Goal: Find specific page/section: Find specific page/section

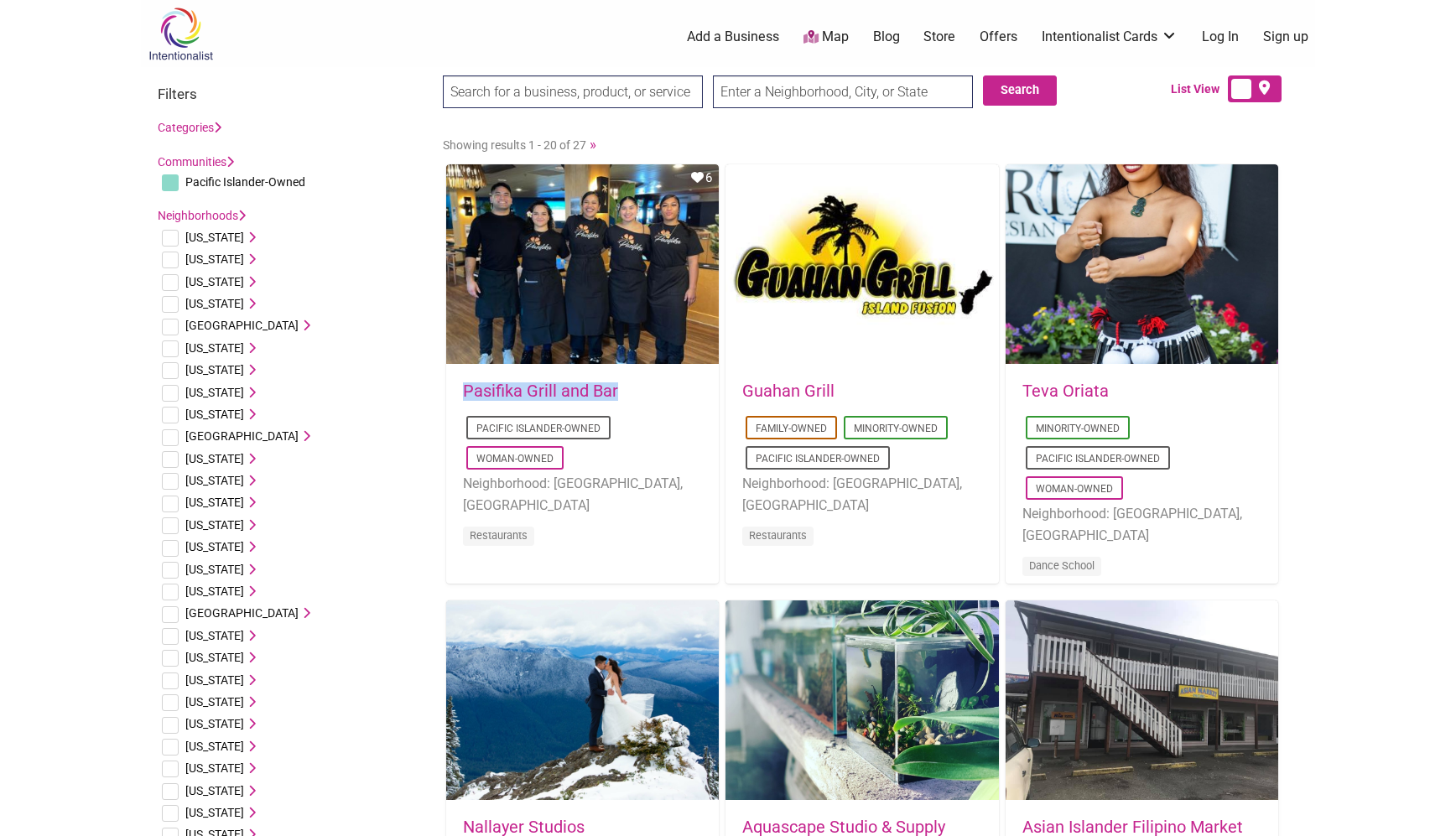
drag, startPoint x: 633, startPoint y: 401, endPoint x: 466, endPoint y: 396, distance: 167.1
click at [466, 396] on div "Pasifika Grill and Bar Pacific Islander-Owned Woman-Owned Neighborhood: Bellevu…" at bounding box center [582, 475] width 239 height 185
copy div "Pasifika Grill and Bar"
click at [1330, 472] on body "× Menu 0 Add a Business Map Blog Store Offers Intentionalist Cards Buy Black Ca…" at bounding box center [728, 418] width 1456 height 836
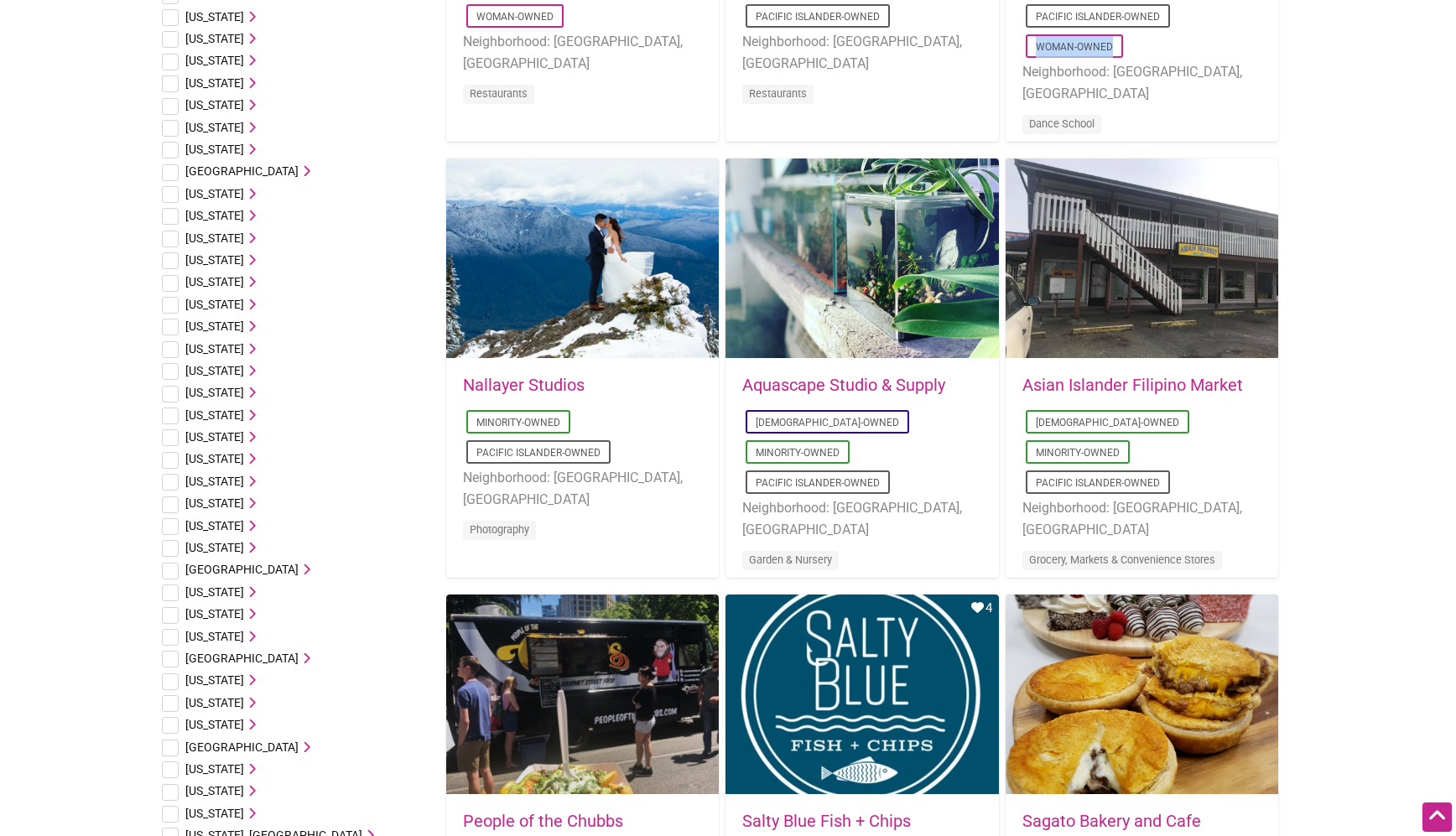
scroll to position [132, 0]
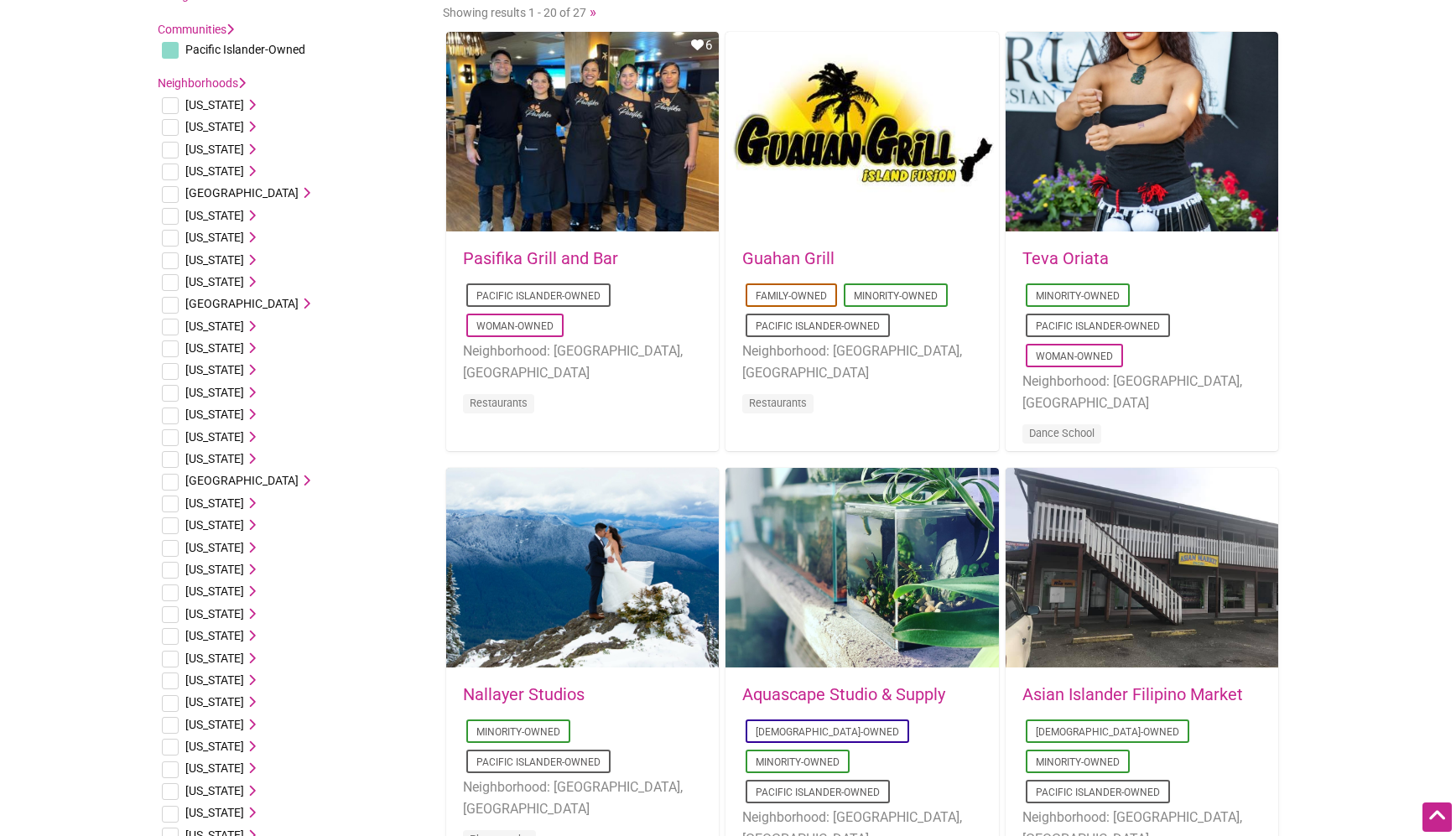
click at [1338, 454] on body "× Menu 0 Add a Business Map Blog Store Offers Intentionalist Cards Buy Black Ca…" at bounding box center [728, 285] width 1456 height 836
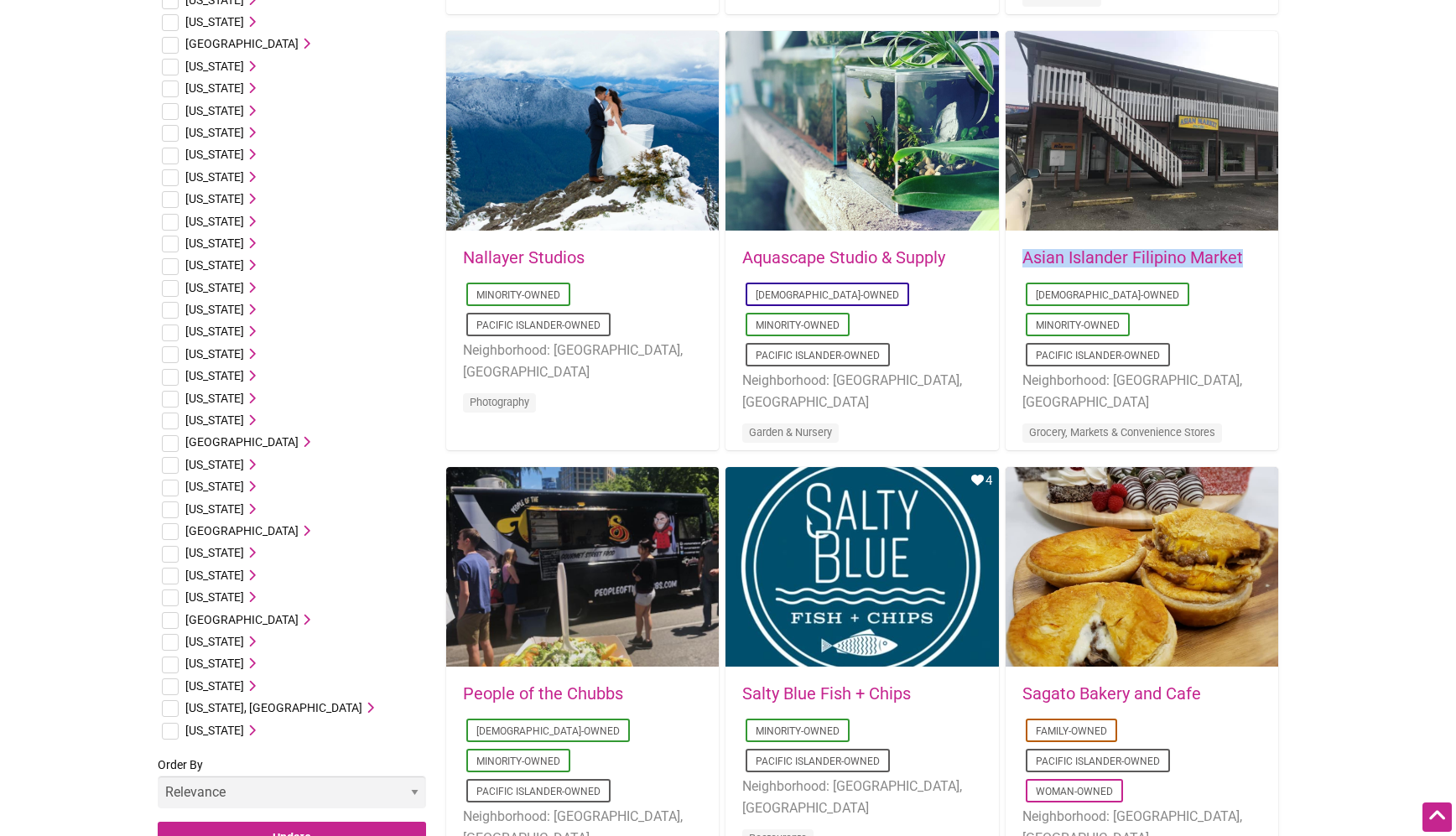
scroll to position [787, 0]
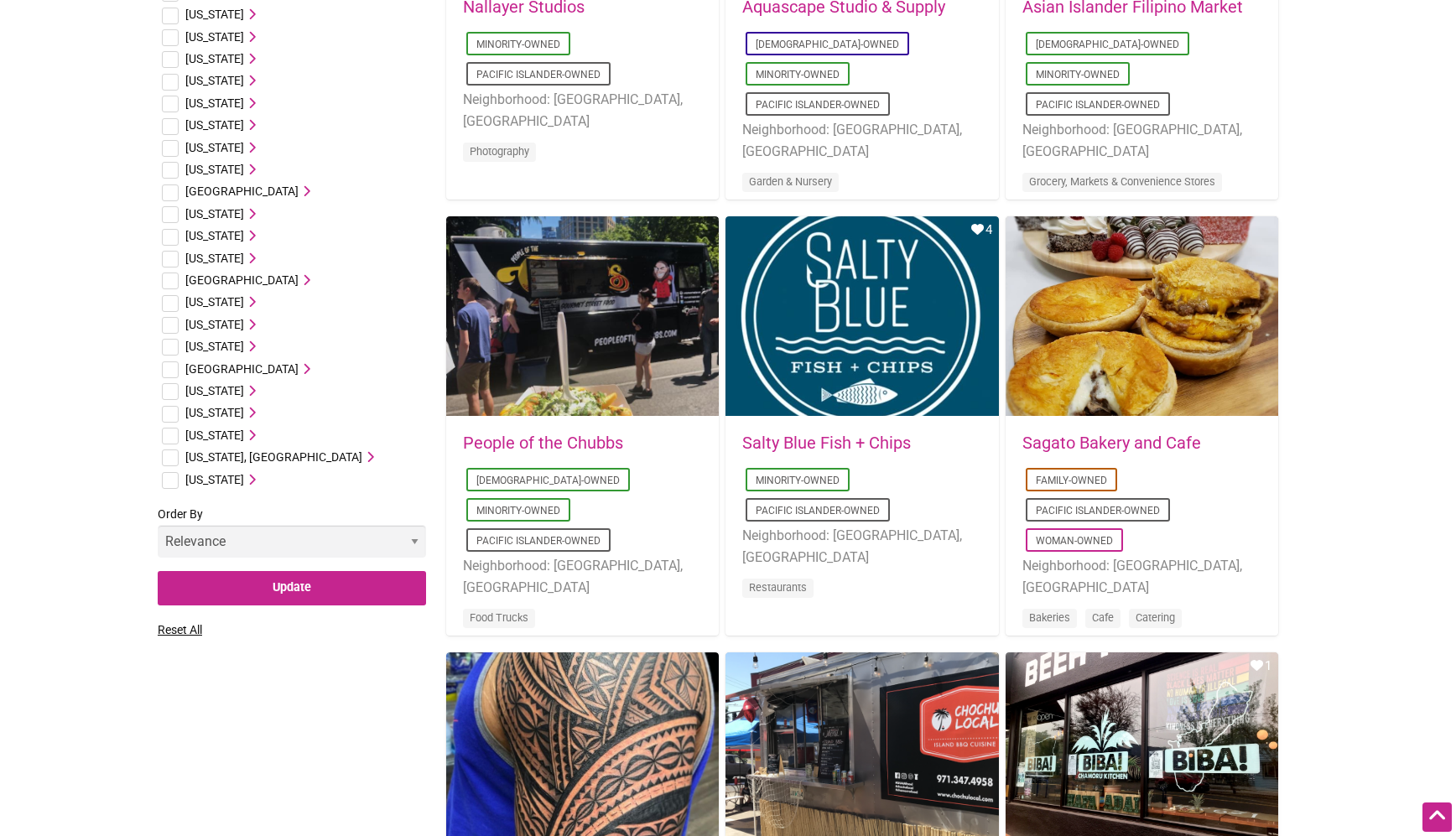
scroll to position [582, 0]
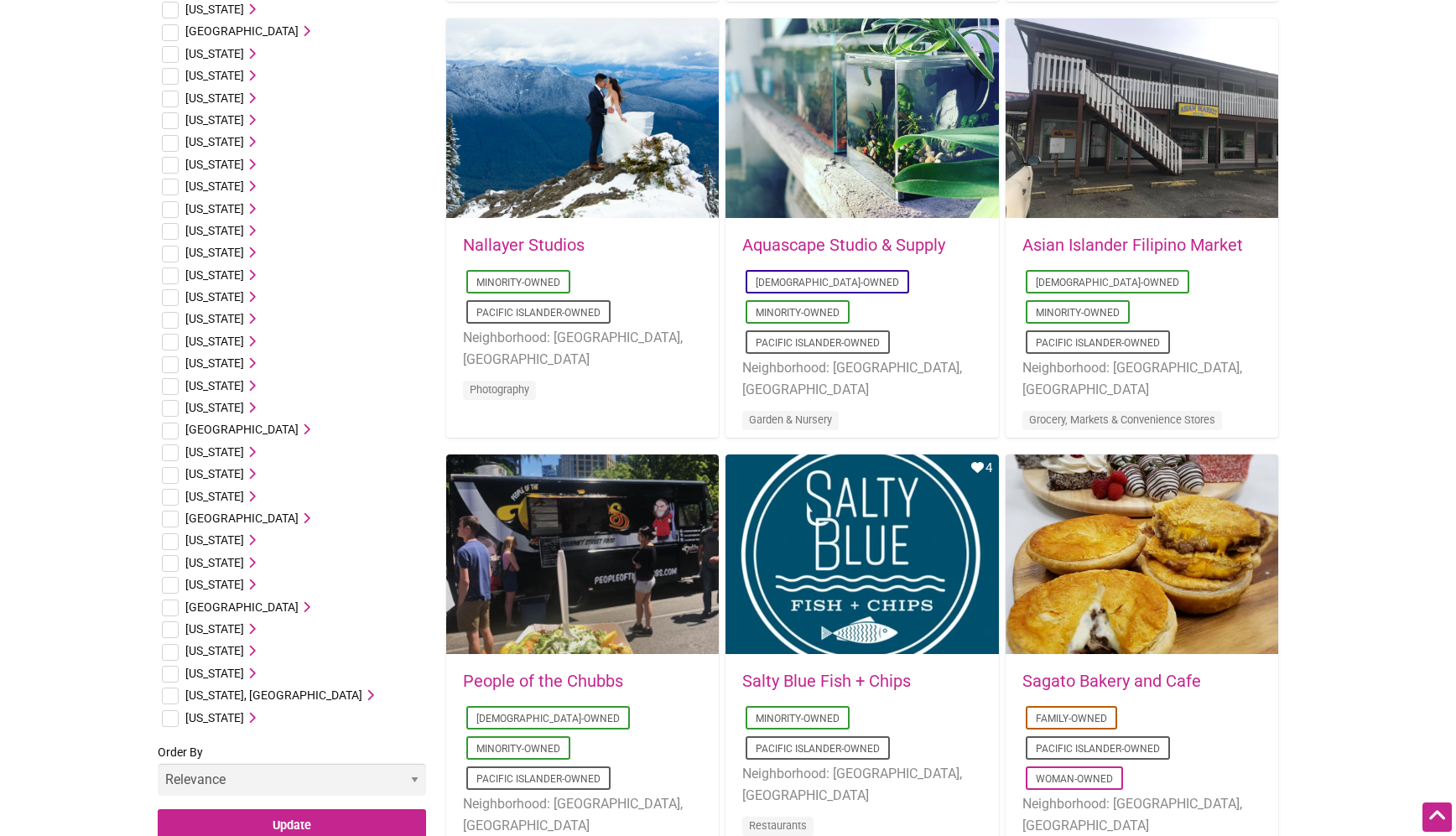
click at [208, 675] on span "Washington" at bounding box center [214, 674] width 59 height 14
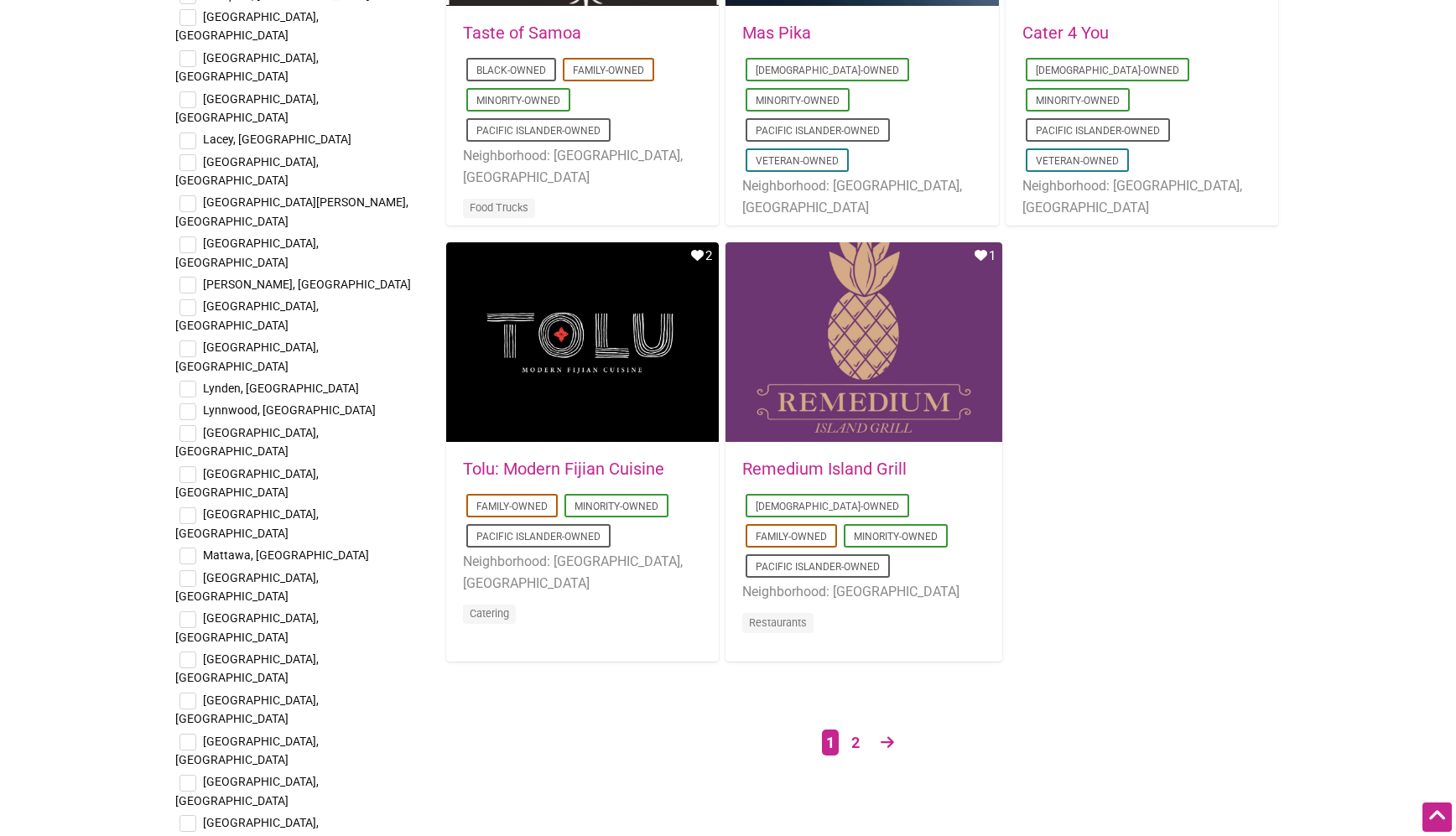
scroll to position [2580, 0]
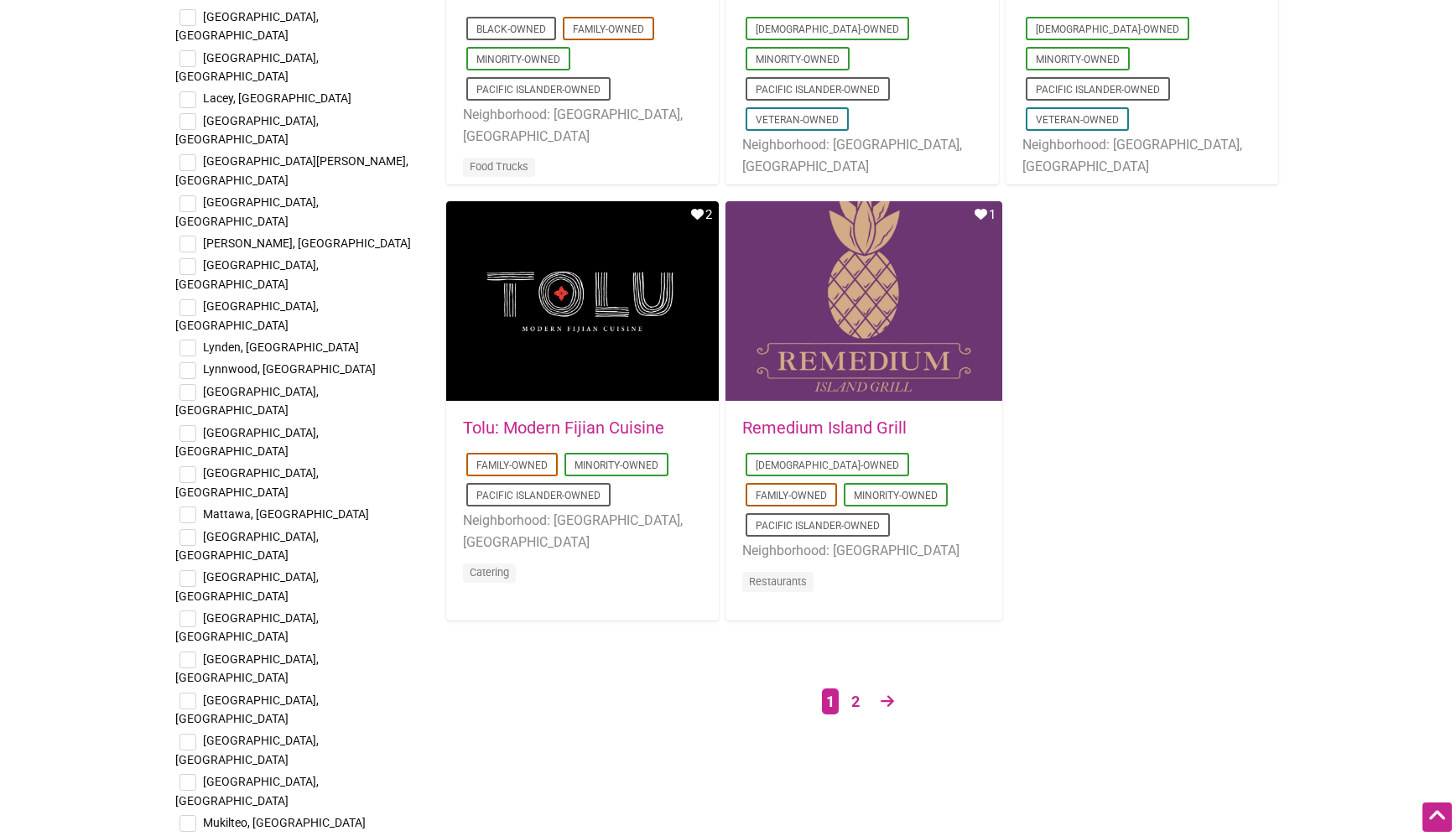
checkbox input "true"
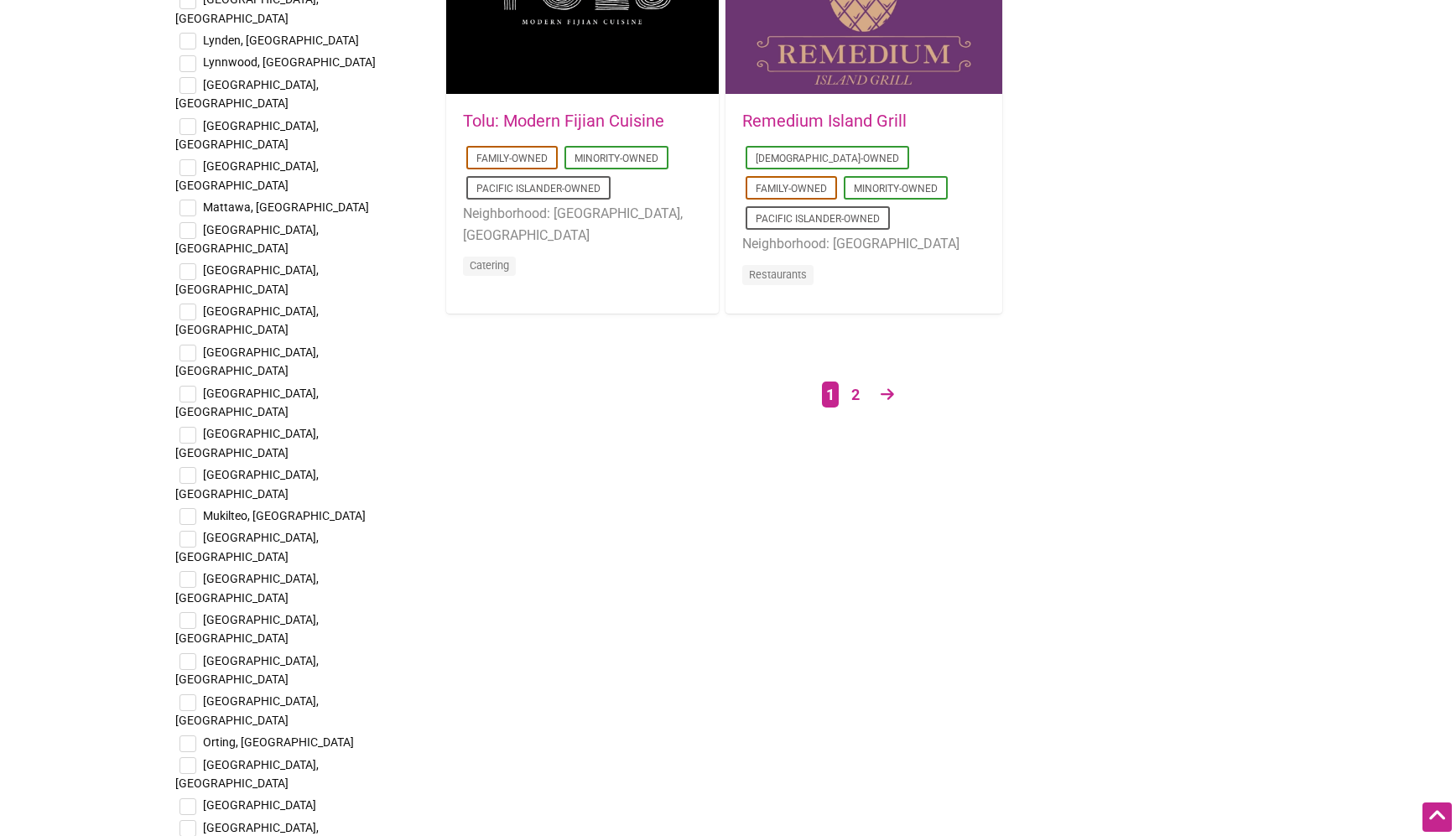
scroll to position [3195, 0]
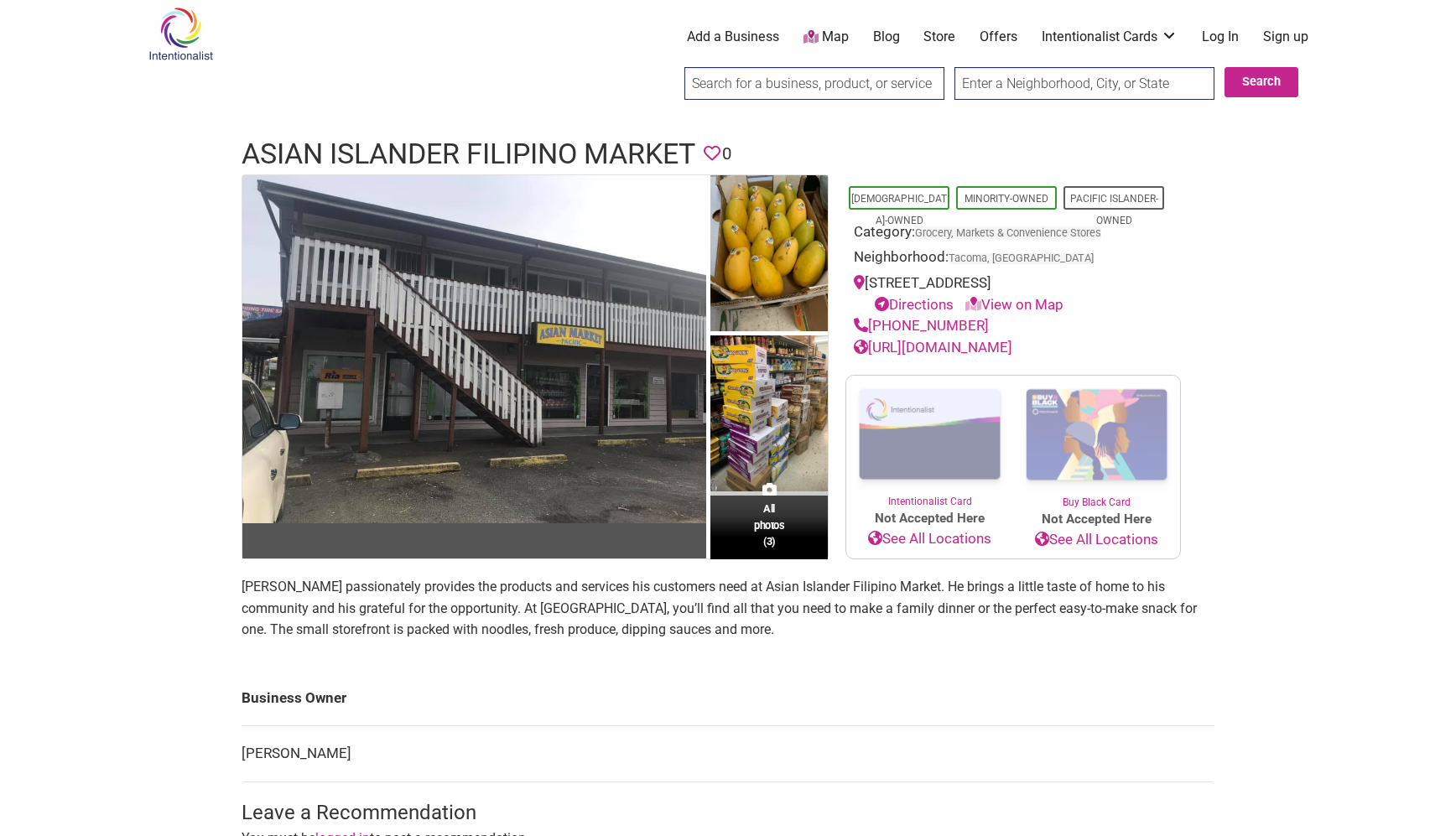
click at [199, 167] on div "Intentionalist Spend like it matters 0 Add a Business Map Blog Store Offers Int…" at bounding box center [728, 698] width 1174 height 1395
drag, startPoint x: 743, startPoint y: 630, endPoint x: 919, endPoint y: 624, distance: 176.1
click at [919, 624] on p "[PERSON_NAME] passionately provides the products and services his customers nee…" at bounding box center [728, 609] width 973 height 65
copy p "Asian Islander Filipino Market"
click at [1375, 482] on body "× Menu 0 Add a Business Map Blog Store Offers Intentionalist Cards Buy Black Ca…" at bounding box center [728, 418] width 1456 height 836
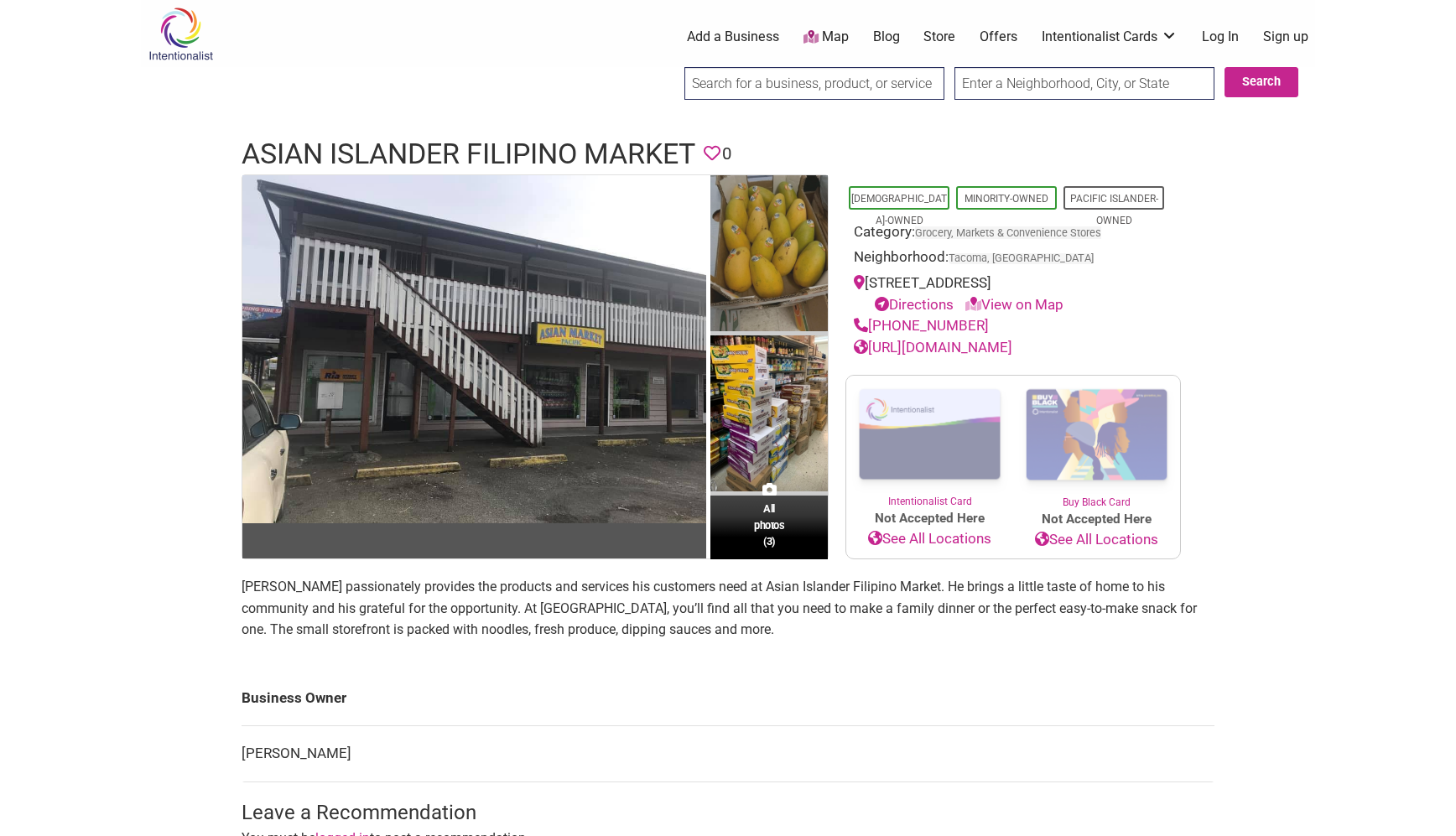
drag, startPoint x: 999, startPoint y: 327, endPoint x: 824, endPoint y: 305, distance: 176.4
click at [824, 305] on section "All photos (3) [DEMOGRAPHIC_DATA]-Owned Minority-Owned Pacific Islander-Owned C…" at bounding box center [728, 367] width 973 height 386
click at [926, 359] on div "[URL][DOMAIN_NAME]" at bounding box center [1013, 348] width 319 height 22
drag, startPoint x: 903, startPoint y: 393, endPoint x: 841, endPoint y: 282, distance: 127.1
click at [841, 282] on div "[DEMOGRAPHIC_DATA]-Owned Minority-Owned Pacific Islander-Owned Category: Grocer…" at bounding box center [1013, 367] width 369 height 386
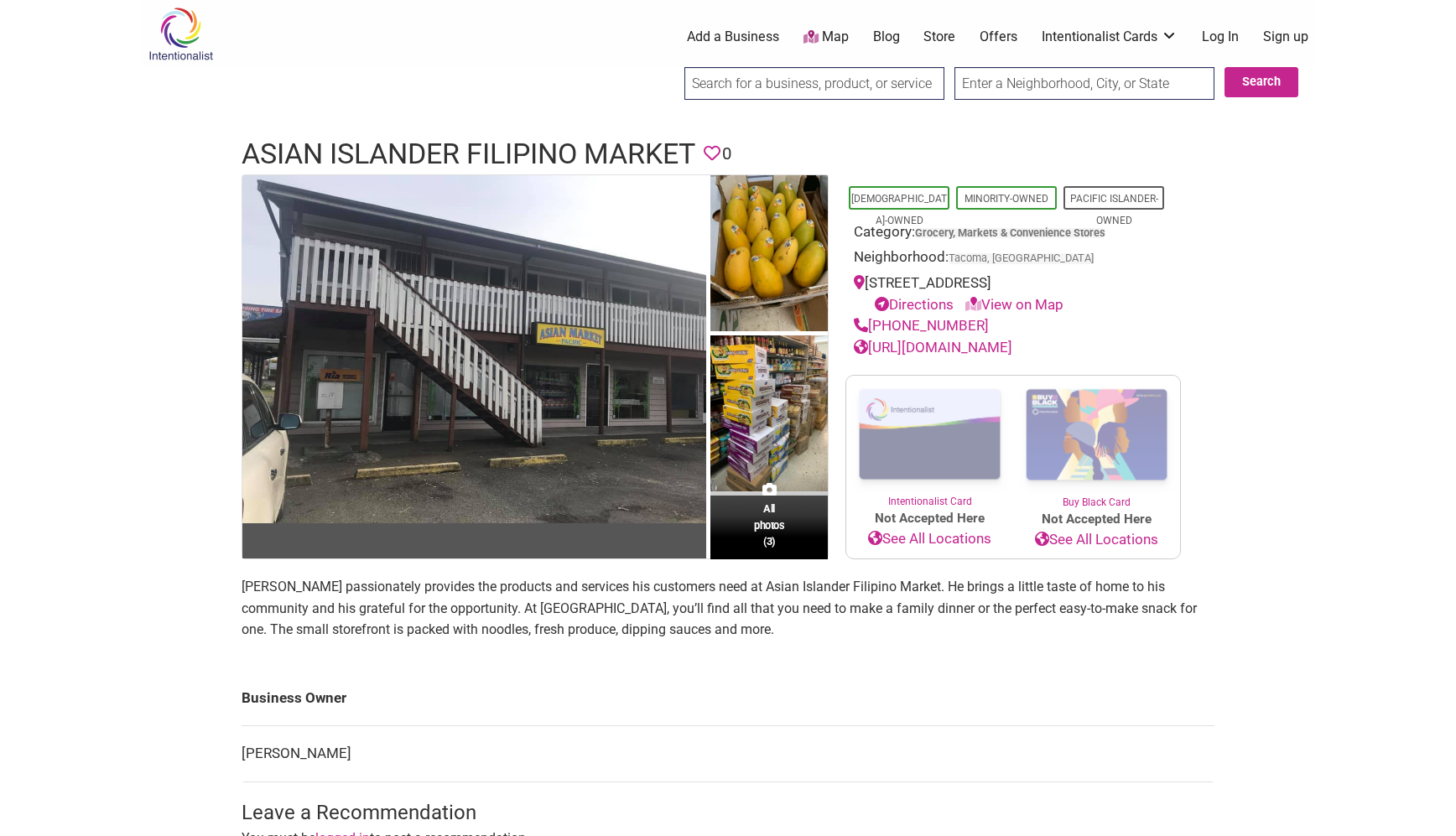
copy div "[STREET_ADDRESS] Directions View on Map [PHONE_NUMBER] [URL][DOMAIN_NAME]"
click at [1389, 522] on body "× Menu 0 Add a Business Map Blog Store Offers Intentionalist Cards Buy Black Ca…" at bounding box center [728, 418] width 1456 height 836
click at [845, 640] on p "[PERSON_NAME] passionately provides the products and services his customers nee…" at bounding box center [728, 609] width 973 height 65
drag, startPoint x: 785, startPoint y: 669, endPoint x: 225, endPoint y: 620, distance: 562.1
click at [225, 621] on div "All photos (3) [DEMOGRAPHIC_DATA]-Owned Minority-Owned Pacific Islander-Owned C…" at bounding box center [728, 575] width 1007 height 801
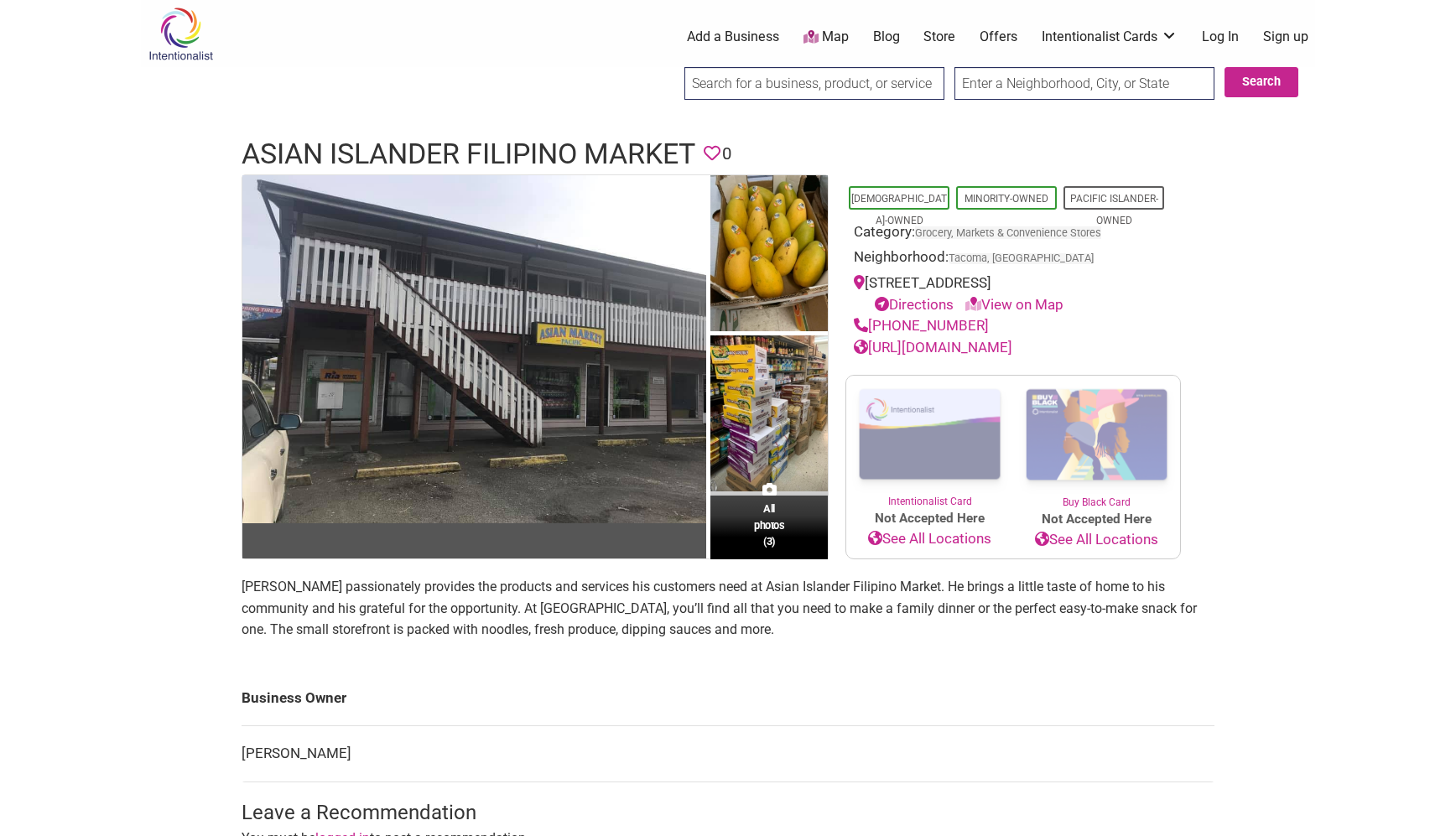
click at [866, 640] on p "[PERSON_NAME] passionately provides the products and services his customers nee…" at bounding box center [728, 609] width 973 height 65
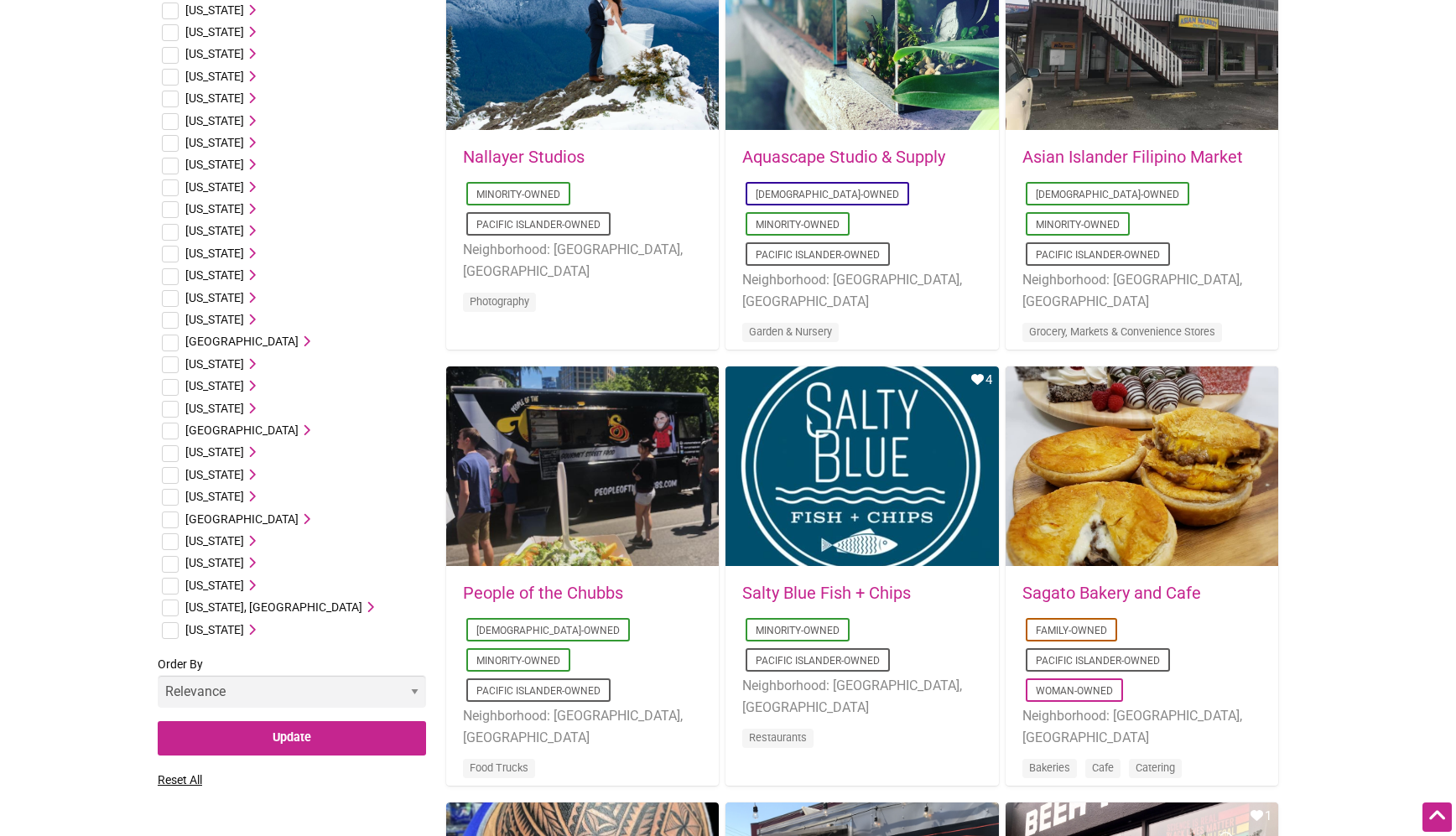
scroll to position [527, 0]
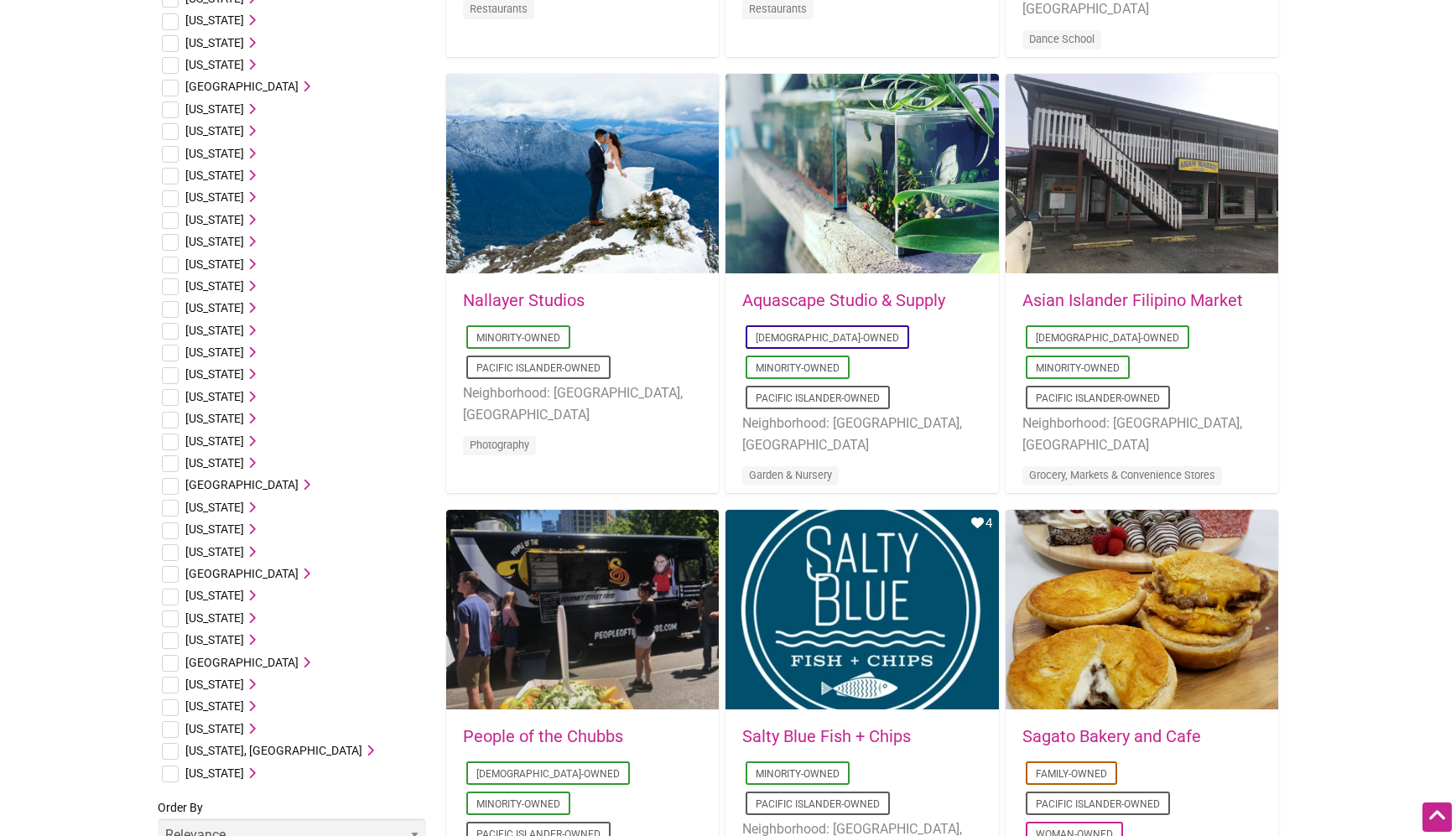
click at [216, 735] on li "[US_STATE] [GEOGRAPHIC_DATA], [GEOGRAPHIC_DATA] [GEOGRAPHIC_DATA], [GEOGRAPHIC_…" at bounding box center [292, 729] width 268 height 22
click at [225, 726] on span "[US_STATE]" at bounding box center [214, 729] width 59 height 14
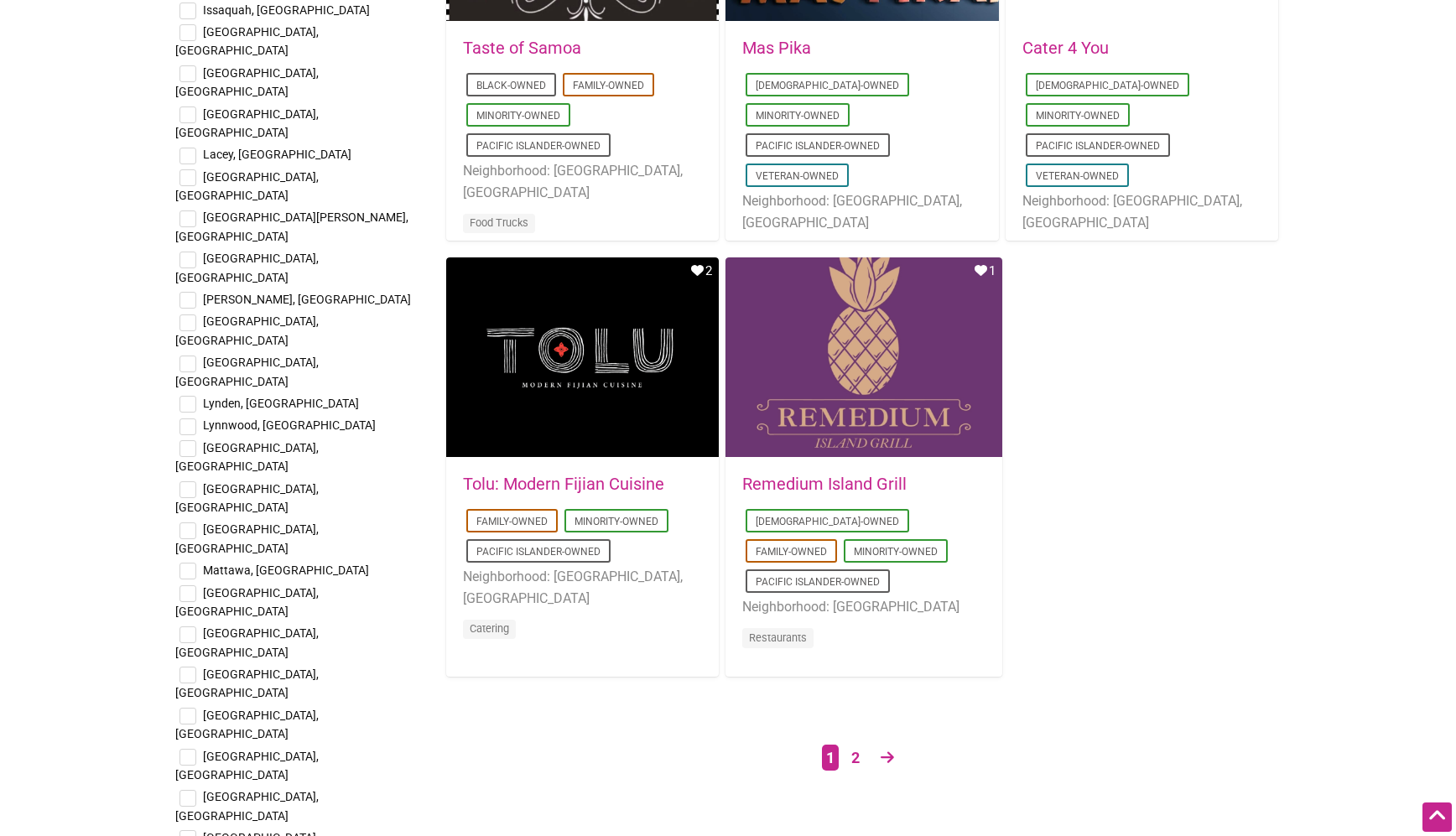
scroll to position [2698, 0]
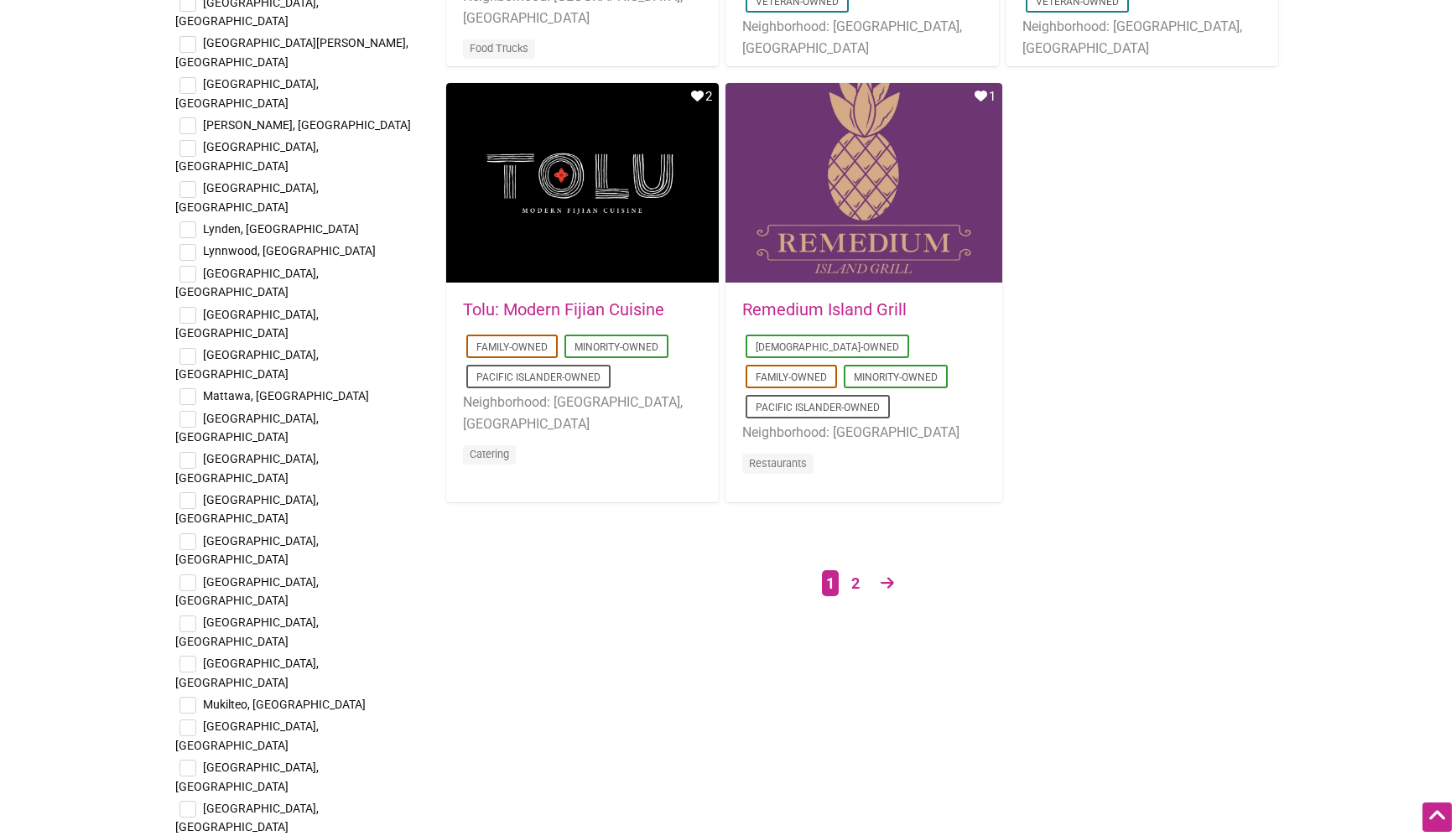
checkbox input "false"
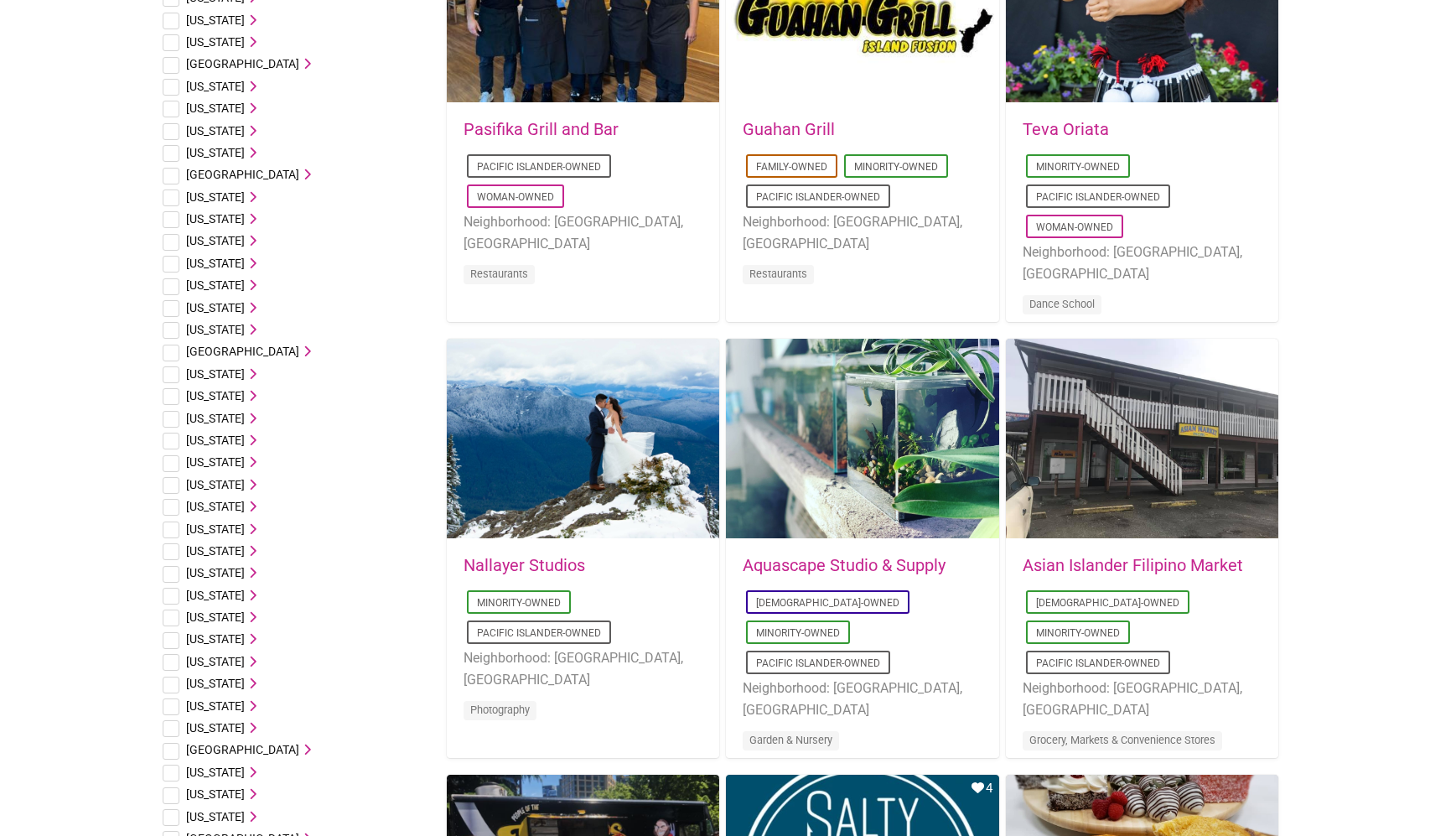
scroll to position [389, 0]
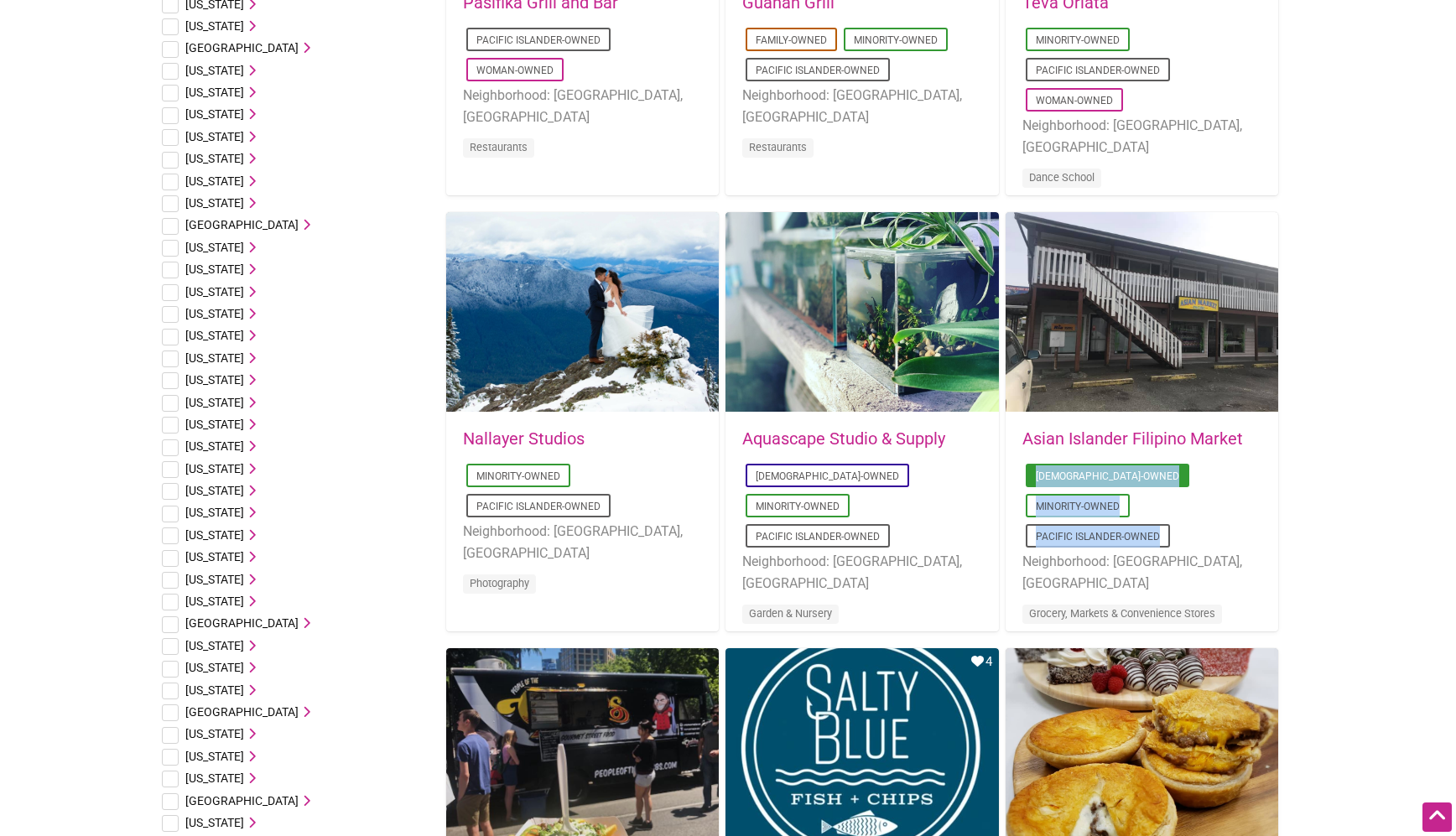
drag, startPoint x: 1201, startPoint y: 503, endPoint x: 1037, endPoint y: 473, distance: 166.7
click at [1037, 473] on ul "Asian-Owned Minority-Owned Pacific Islander-Owned Neighborhood: Tacoma, WA Groc…" at bounding box center [1142, 546] width 239 height 172
copy ul "Asian-Owned Minority-Owned Pacific Islander-Owned"
click at [1363, 443] on body "× Menu 0 Add a Business Map Blog Store Offers Intentionalist Cards Buy Black Ca…" at bounding box center [728, 29] width 1457 height 836
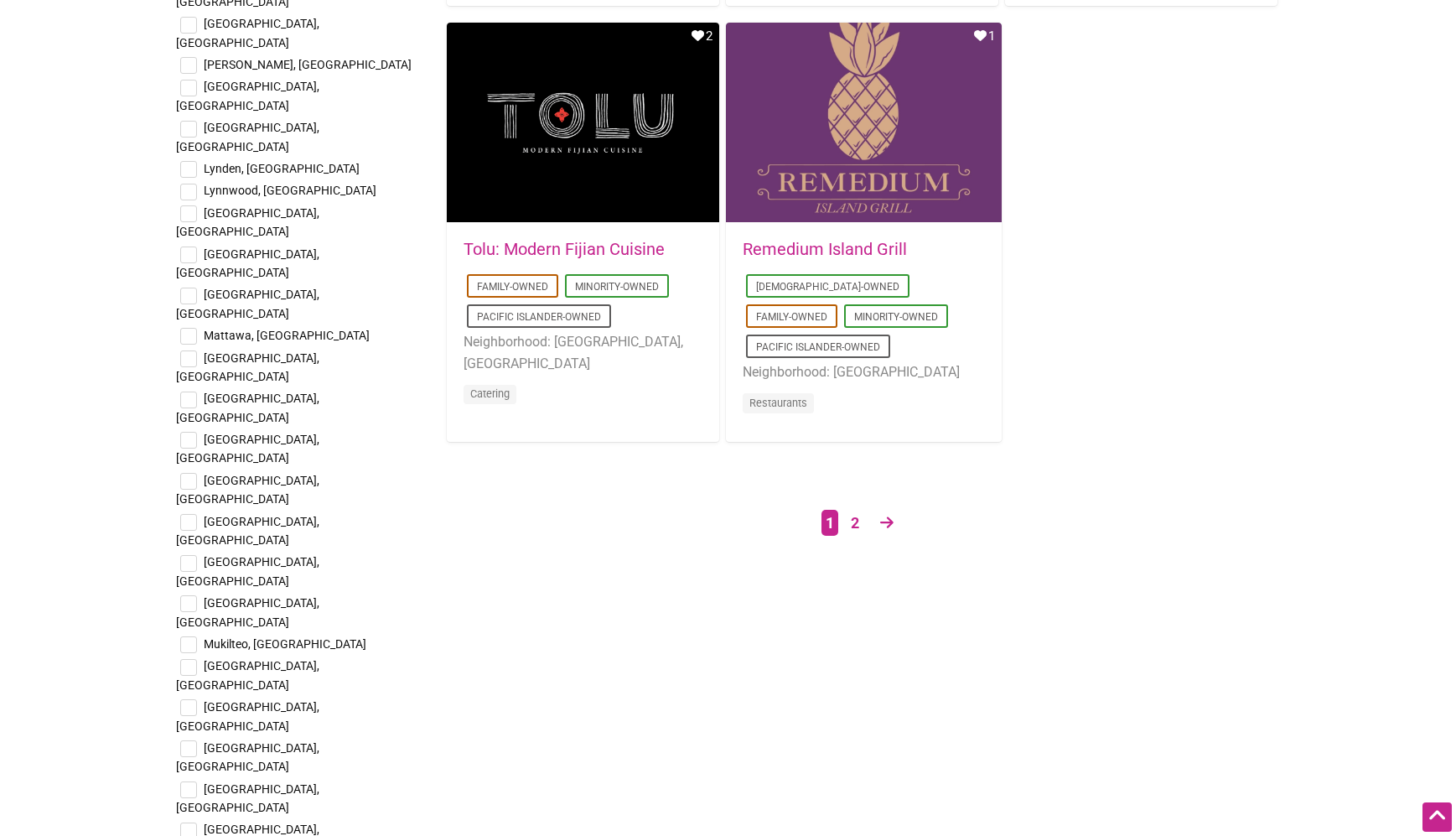
scroll to position [2959, 0]
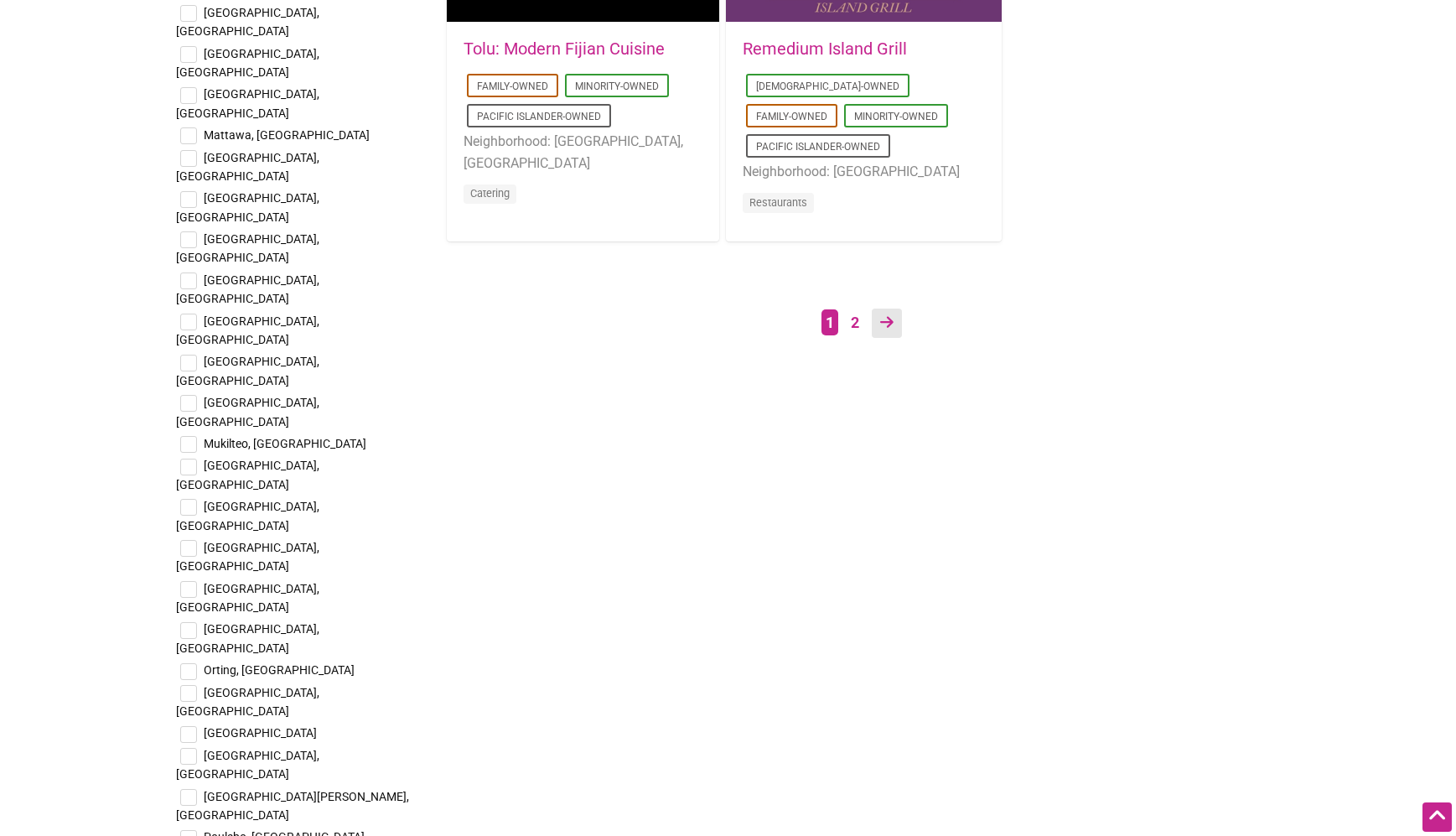
click at [900, 314] on link at bounding box center [886, 323] width 30 height 29
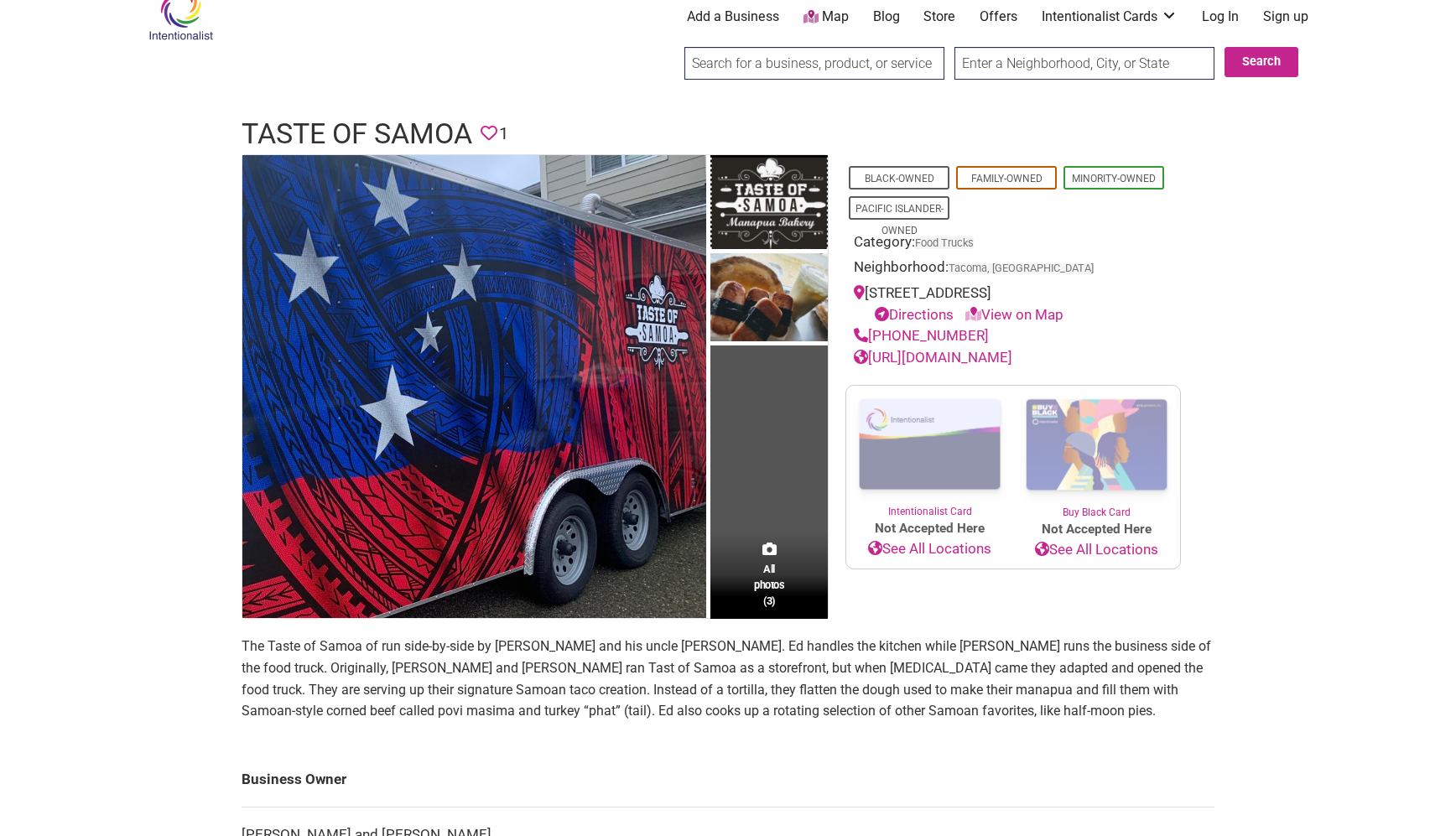
scroll to position [22, 0]
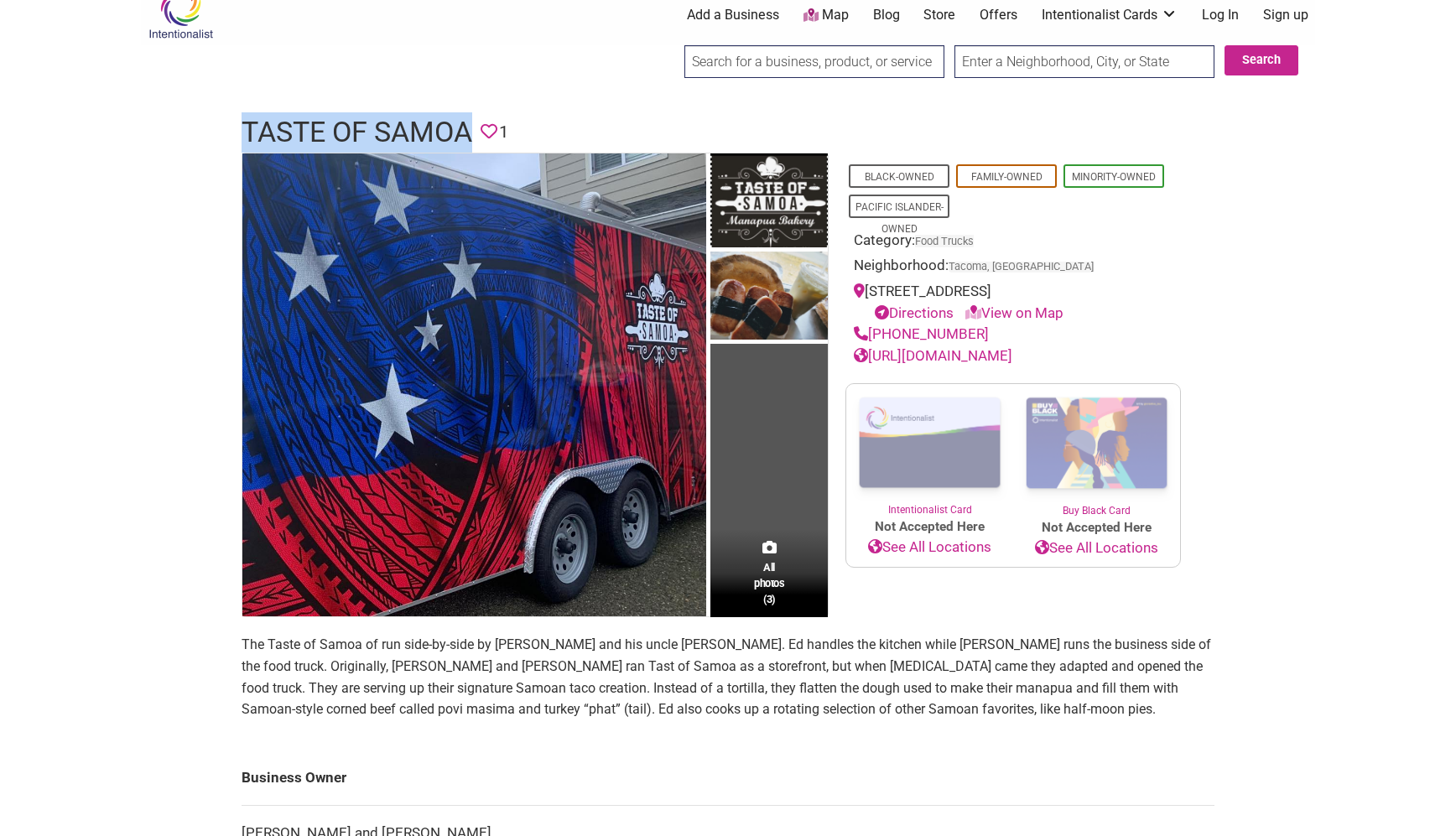
drag, startPoint x: 224, startPoint y: 123, endPoint x: 466, endPoint y: 125, distance: 242.0
click at [466, 125] on div "Intentionalist Spend like it matters 0 Add a Business Map Blog Store Offers Int…" at bounding box center [728, 726] width 1174 height 1497
copy h1 "Taste of Samoa"
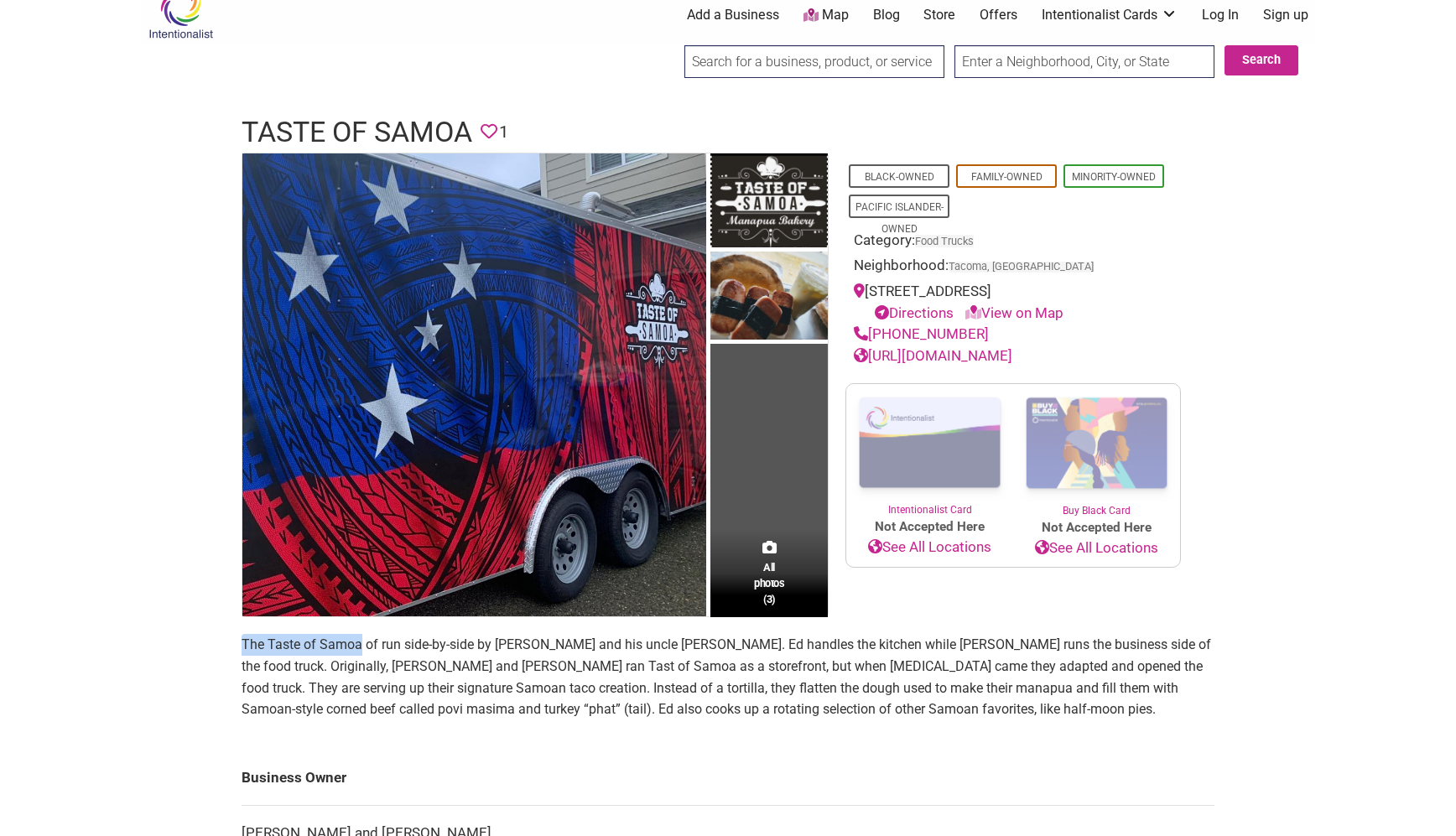
drag, startPoint x: 237, startPoint y: 644, endPoint x: 360, endPoint y: 646, distance: 123.0
click at [360, 646] on div "All photos (3) Black-Owned Family-Owned Minority-Owned Pacific Islander-Owned C…" at bounding box center [728, 604] width 1007 height 902
copy p "The Taste of Samoa"
click at [1347, 475] on body "× Menu 0 Add a Business Map Blog Store Offers Intentionalist Cards Buy Black Ca…" at bounding box center [728, 395] width 1456 height 836
drag, startPoint x: 1049, startPoint y: 360, endPoint x: 835, endPoint y: 290, distance: 225.2
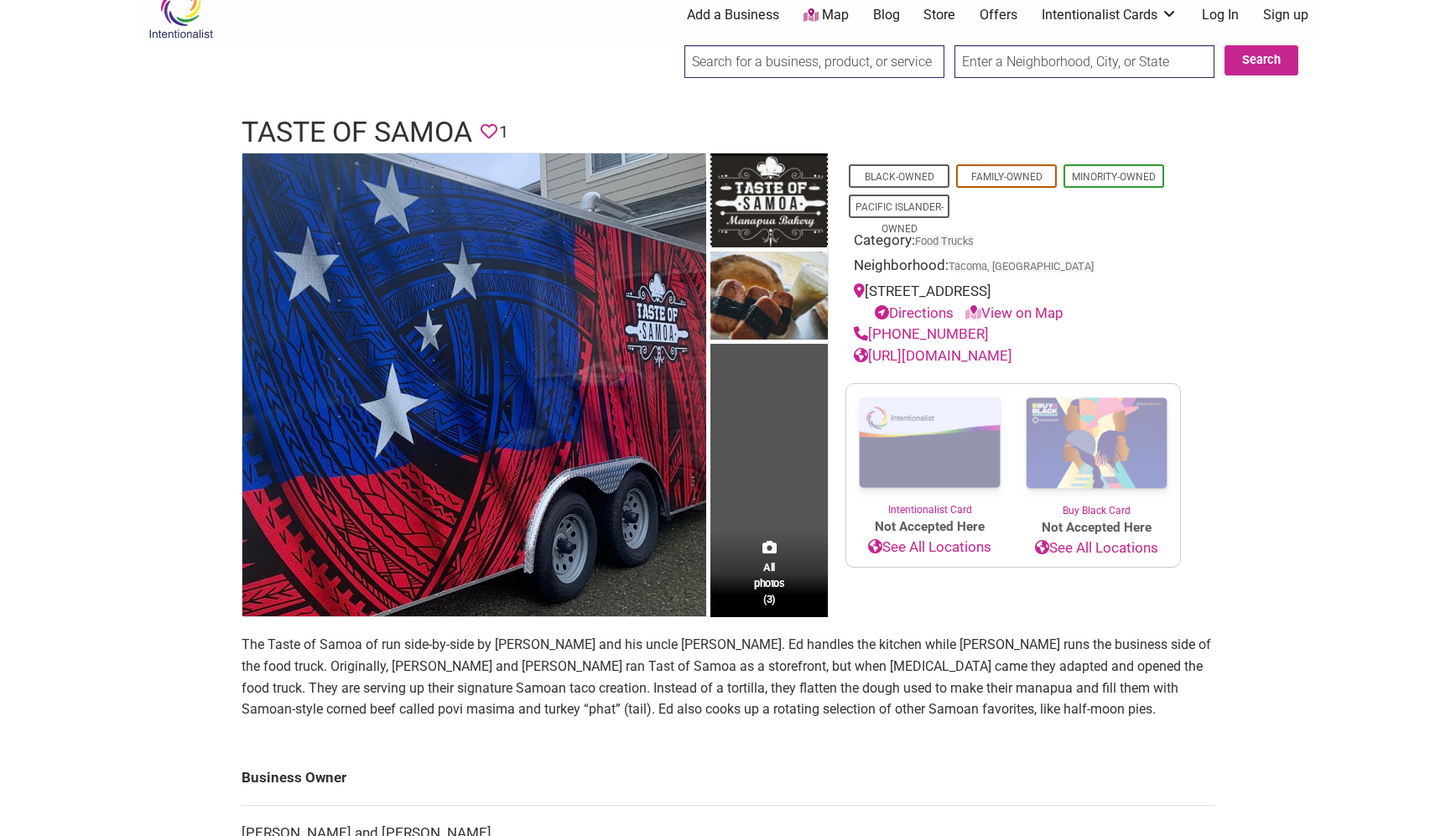
click at [835, 290] on div "Black-Owned Family-Owned Minority-Owned Pacific Islander-Owned Category: Food T…" at bounding box center [1013, 385] width 369 height 465
copy div "306 134th St S, Tacoma, WA 98444 Directions View on Map (253) 348-4989 https://…"
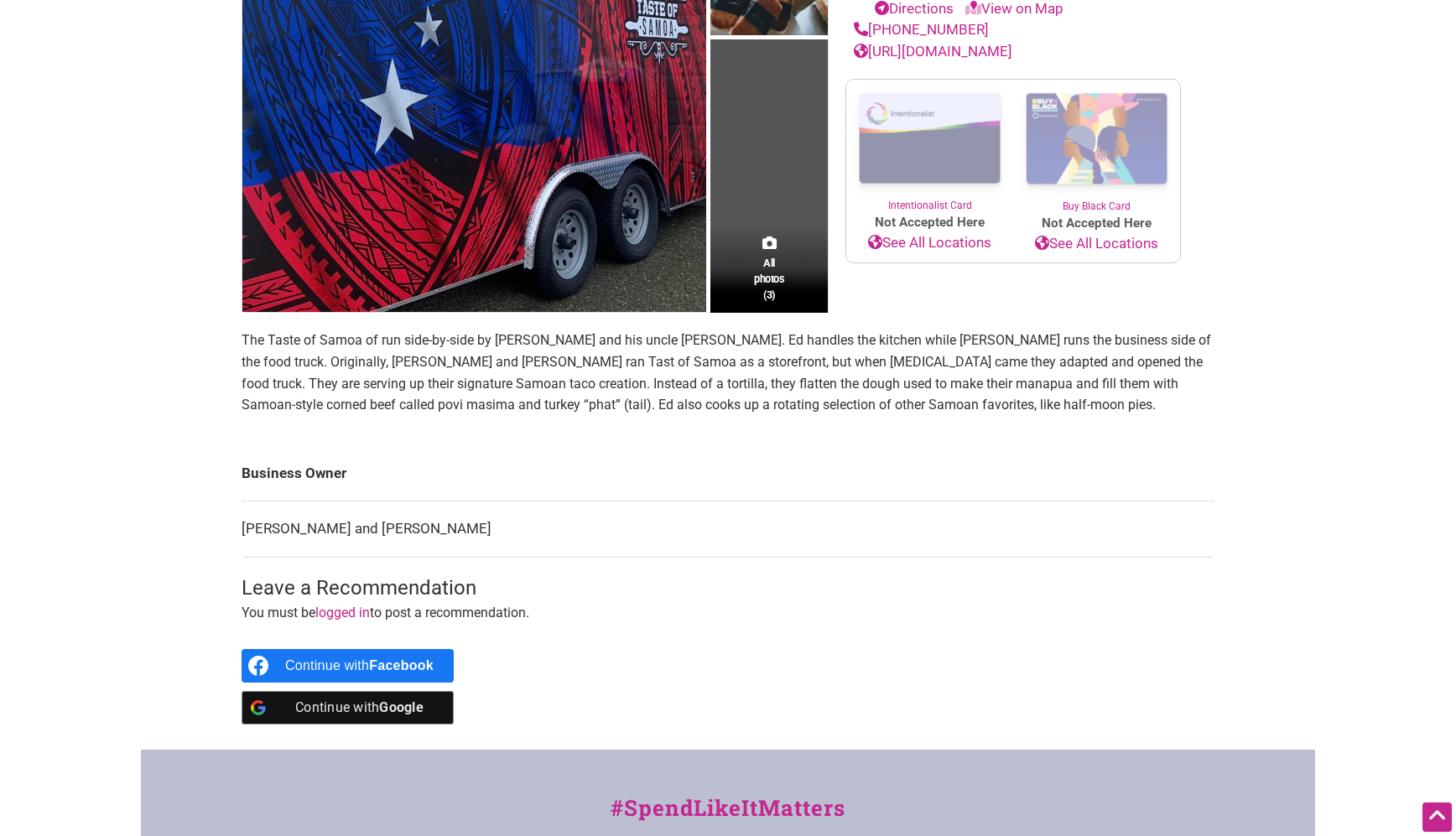
click at [1267, 383] on div "Intentionalist Spend like it matters 0 Add a Business Map Blog Store Offers Int…" at bounding box center [728, 422] width 1174 height 1497
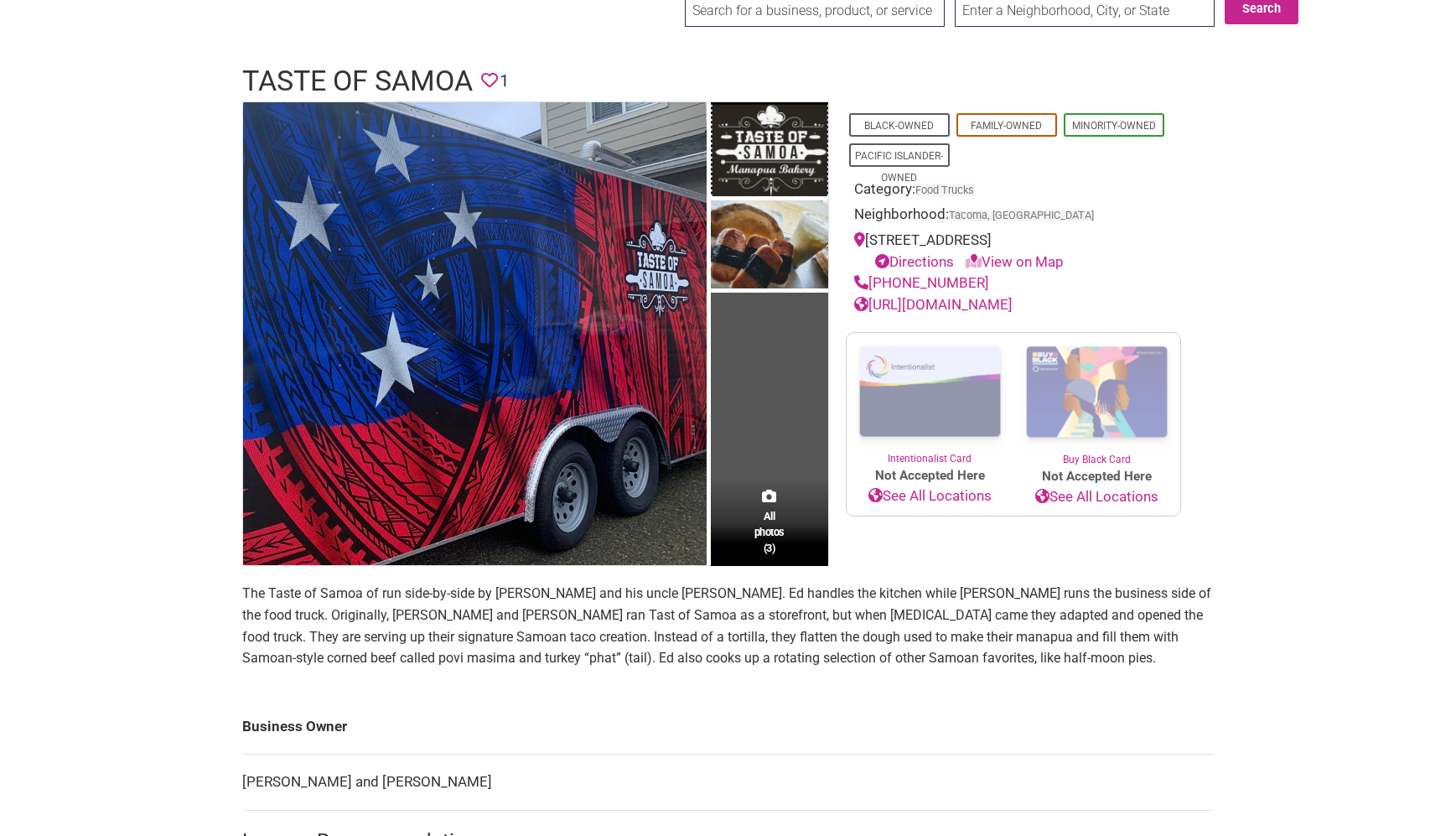
scroll to position [46, 0]
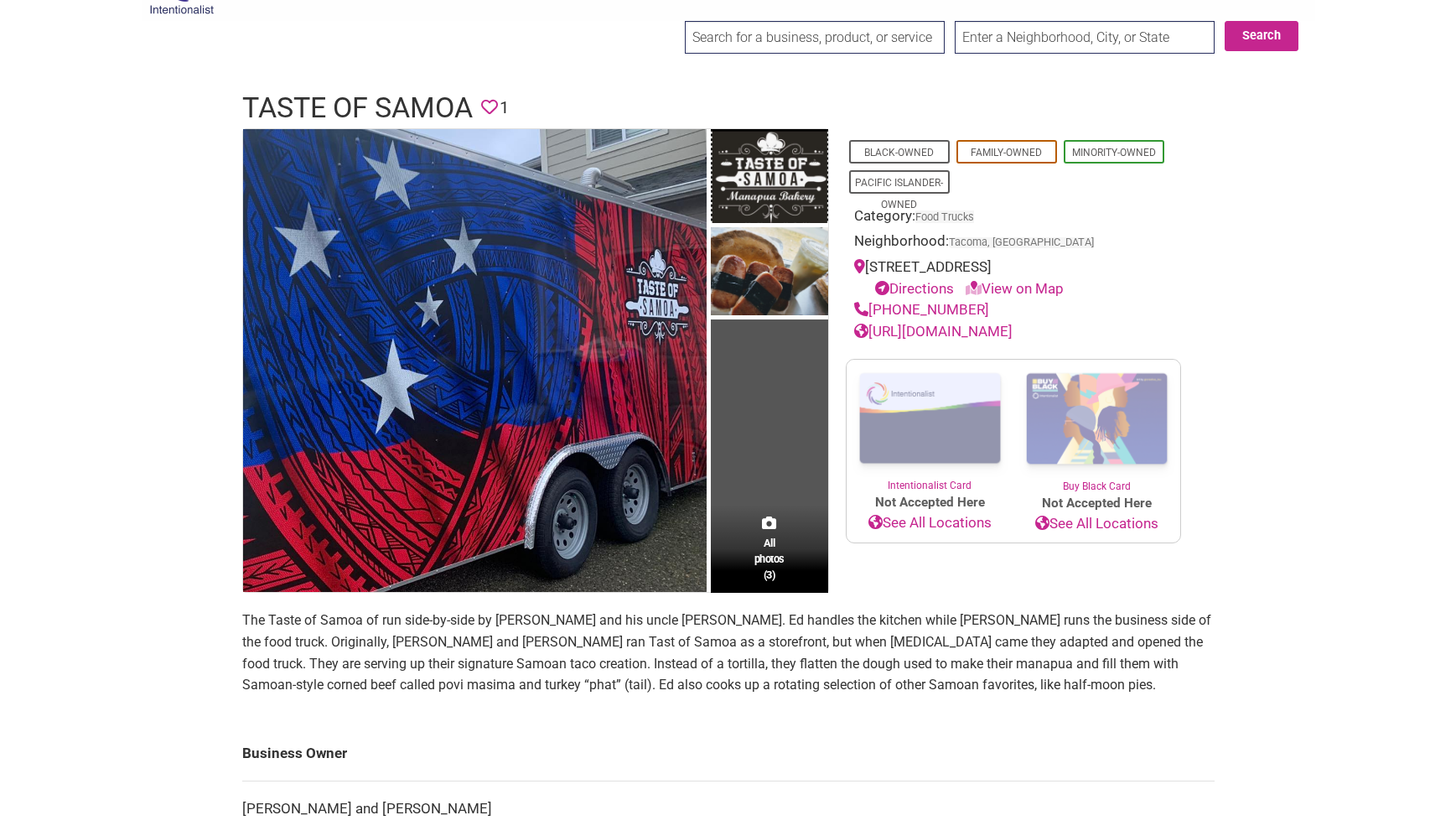
click at [964, 717] on main "All photos (3) Black-Owned Family-Owned Minority-Owned Pacific Islander-Owned C…" at bounding box center [728, 579] width 972 height 902
click at [1178, 679] on p "The Taste of Samoa of run side-by-side by Ed Leota and his uncle Ron Manning. E…" at bounding box center [728, 652] width 972 height 85
click at [929, 328] on link "https://tasteofsamoa.com/" at bounding box center [934, 331] width 159 height 17
